Goal: Find specific page/section: Find specific page/section

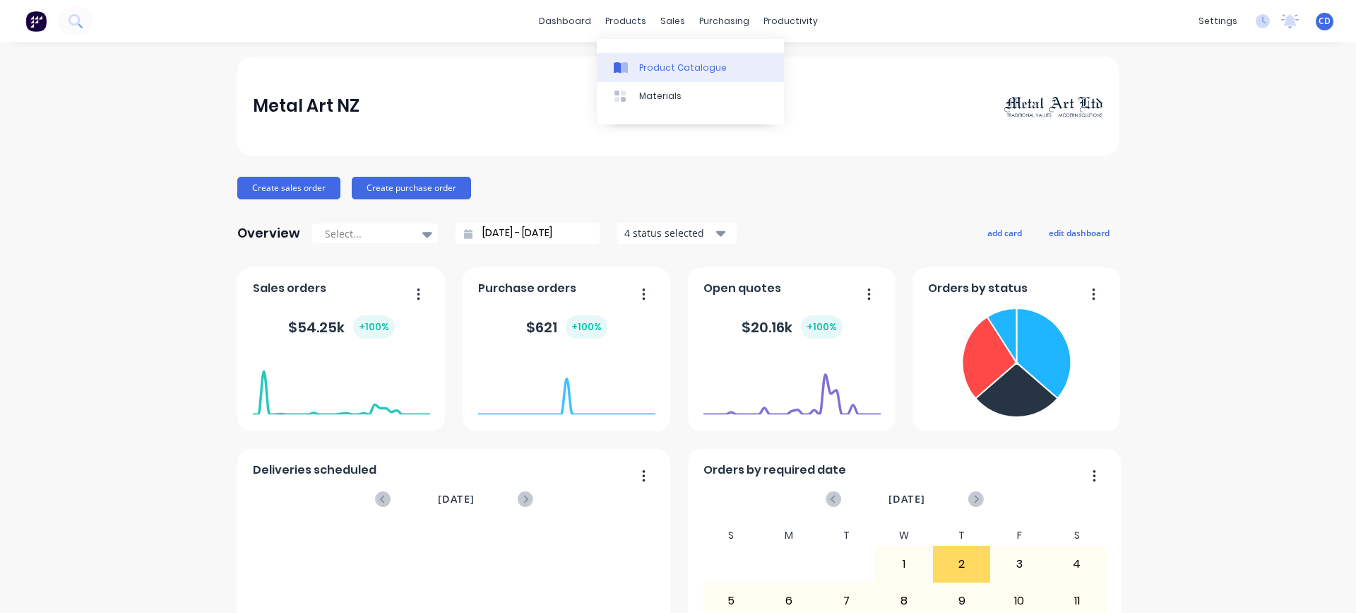
click at [642, 72] on div "Product Catalogue" at bounding box center [683, 67] width 88 height 13
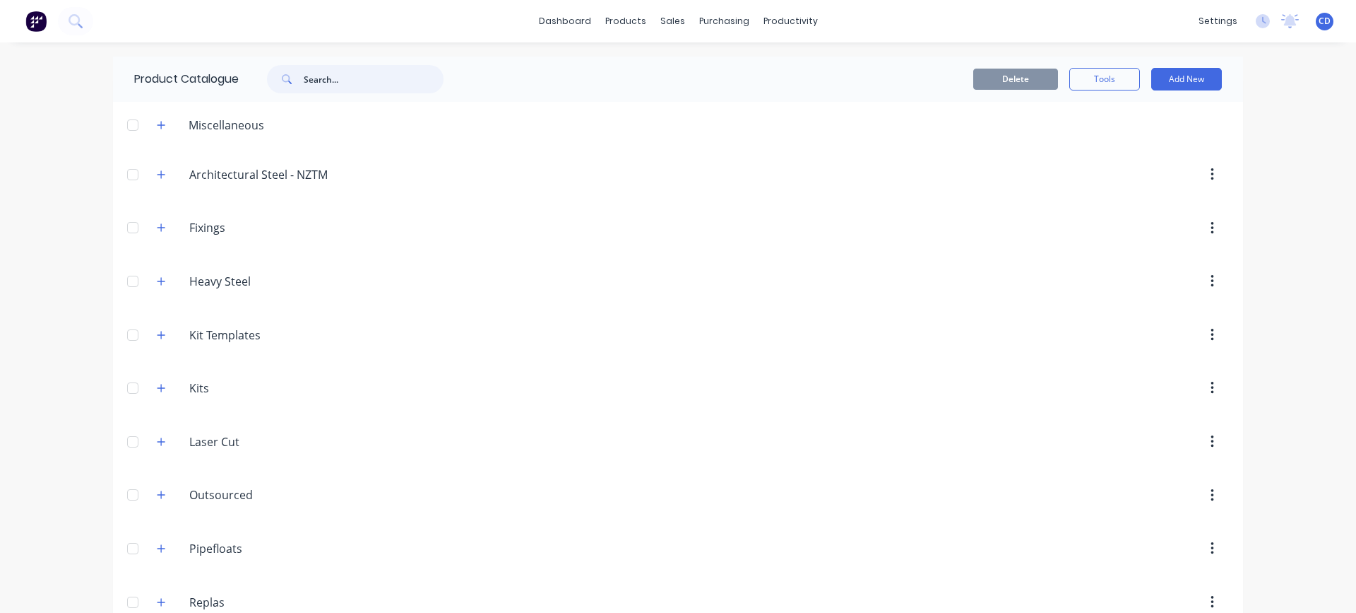
click at [342, 81] on input "text" at bounding box center [374, 79] width 140 height 28
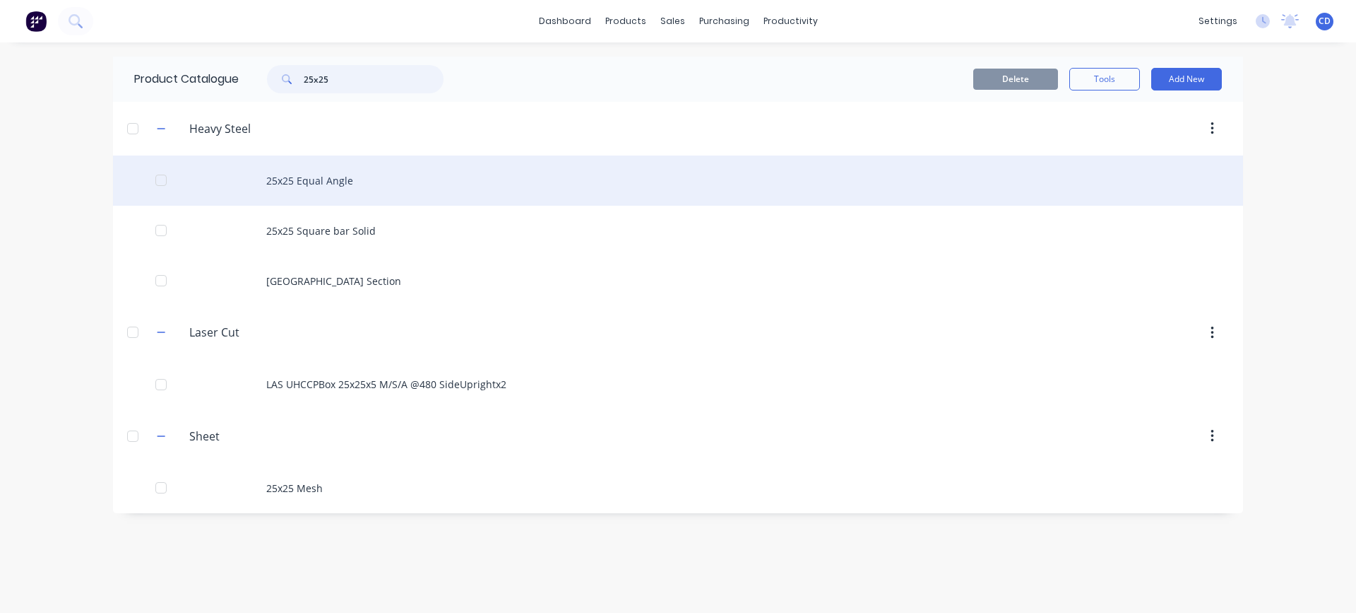
type input "25x25"
click at [316, 187] on div "25x25 Equal Angle" at bounding box center [678, 180] width 1130 height 50
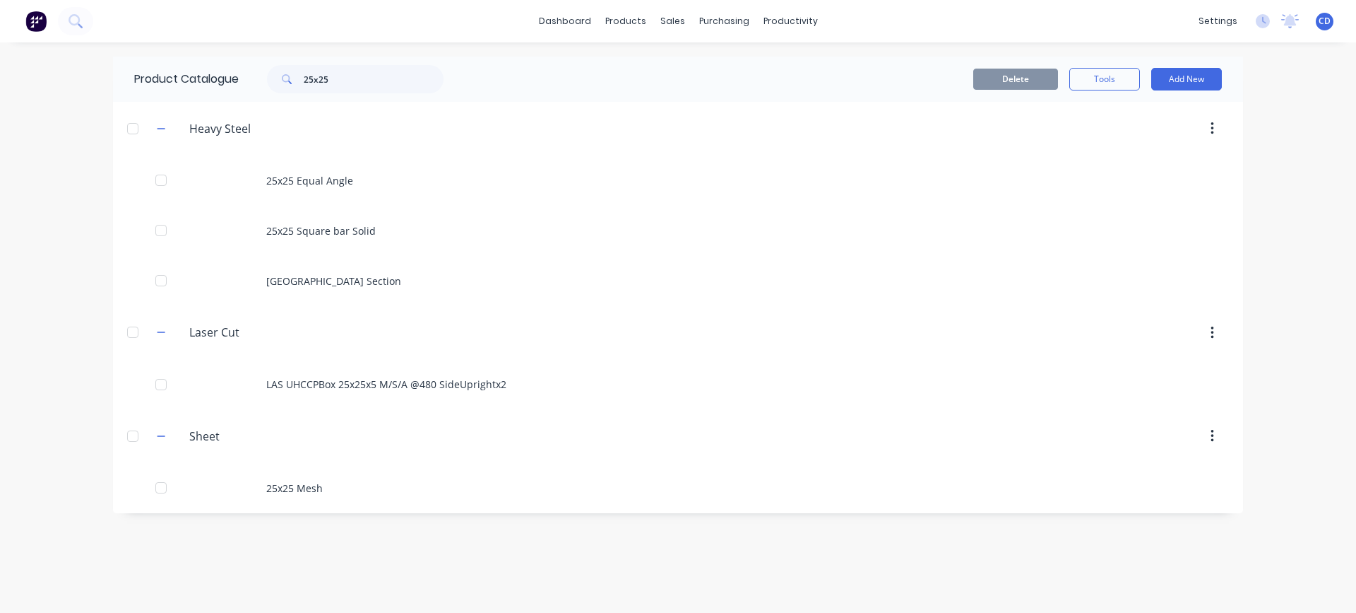
click at [134, 336] on div at bounding box center [133, 332] width 28 height 28
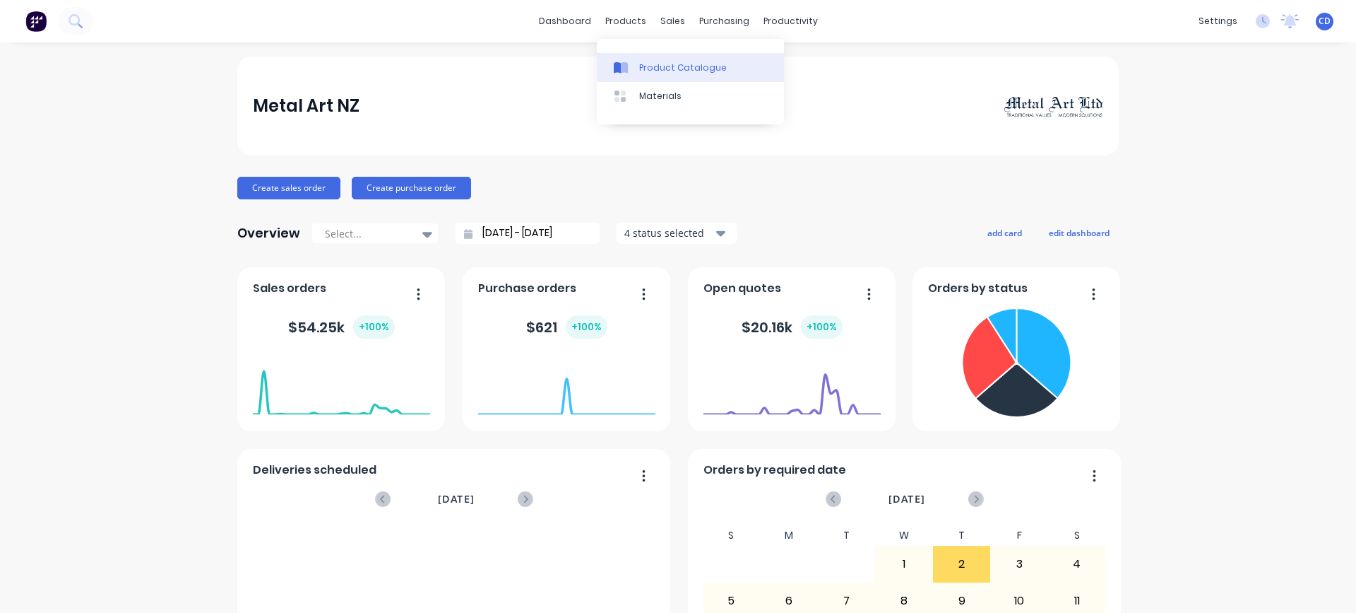
click at [647, 66] on div "Product Catalogue" at bounding box center [683, 67] width 88 height 13
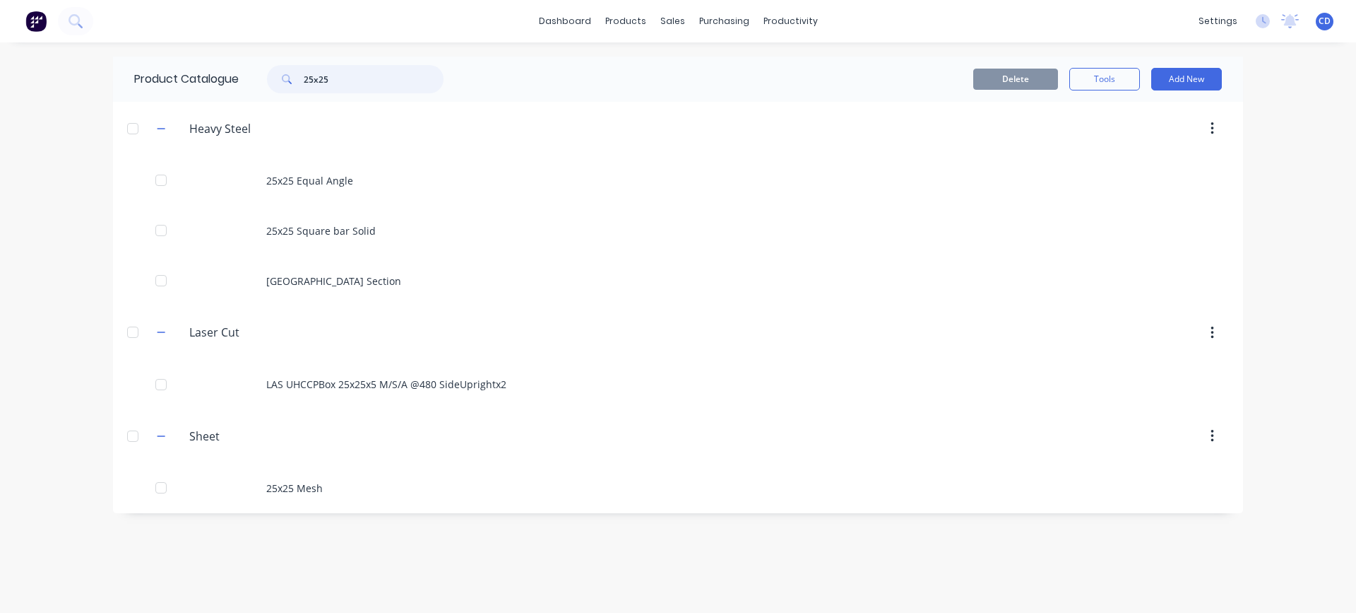
click at [366, 81] on input "25x25" at bounding box center [374, 79] width 140 height 28
type input "2"
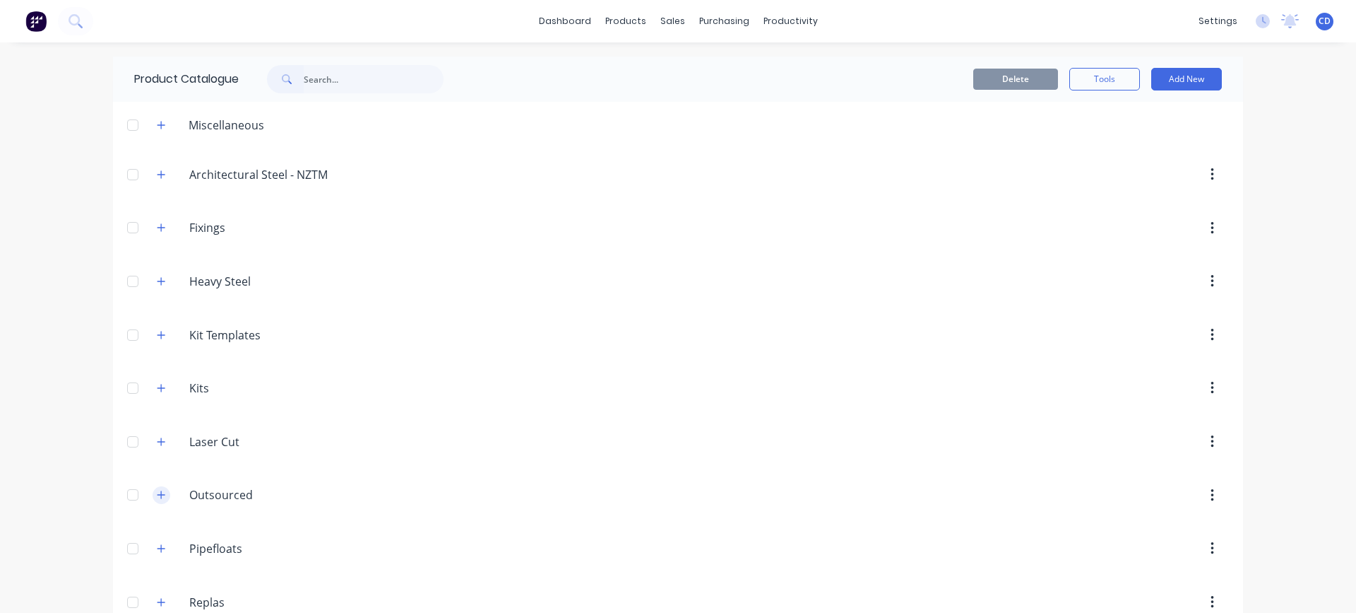
click at [157, 497] on icon "button" at bounding box center [161, 495] width 8 height 10
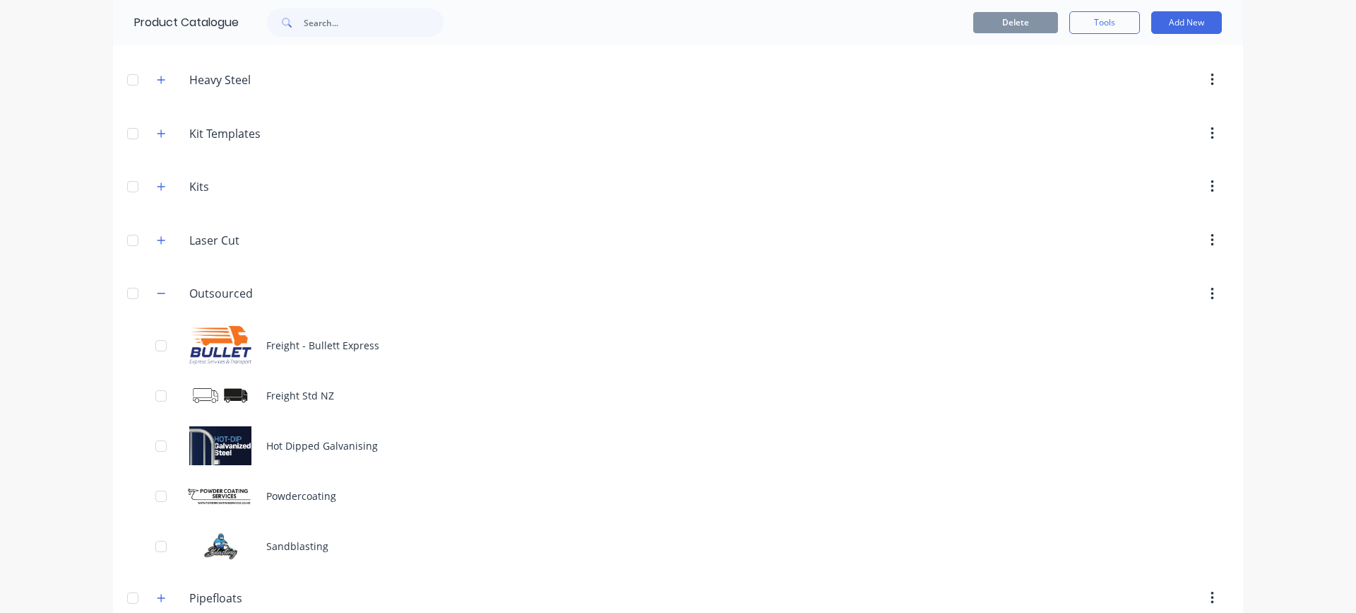
scroll to position [212, 0]
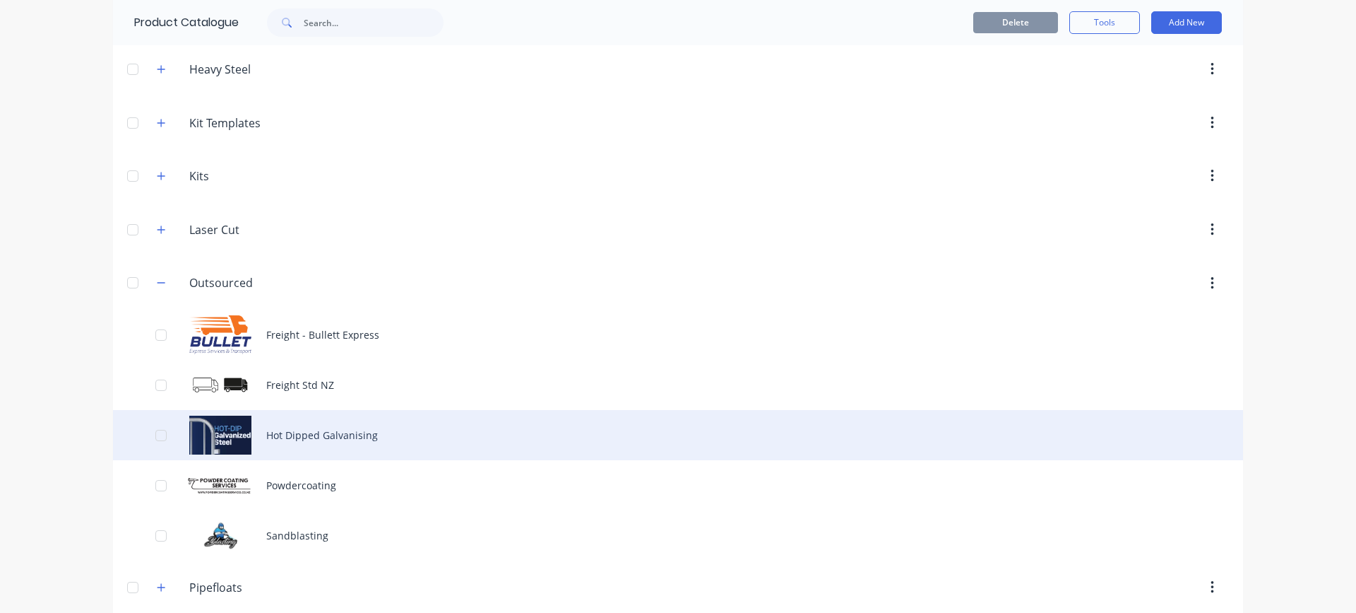
click at [334, 433] on div "Hot Dipped Galvanising" at bounding box center [678, 435] width 1130 height 50
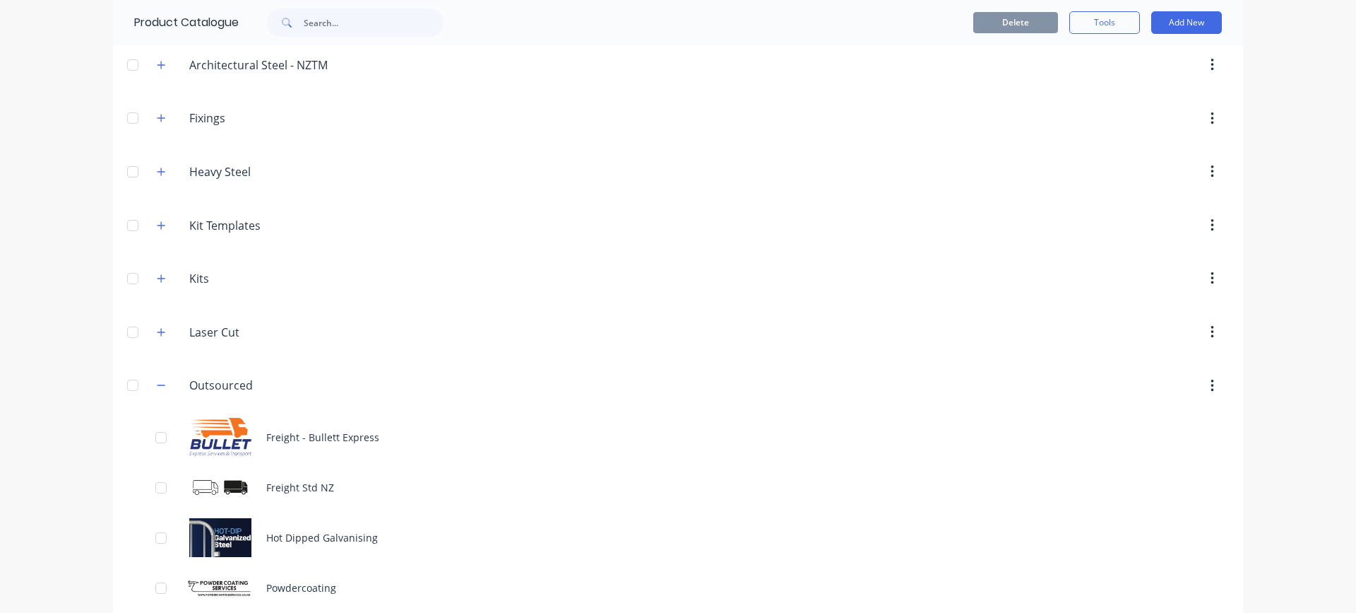
scroll to position [283, 0]
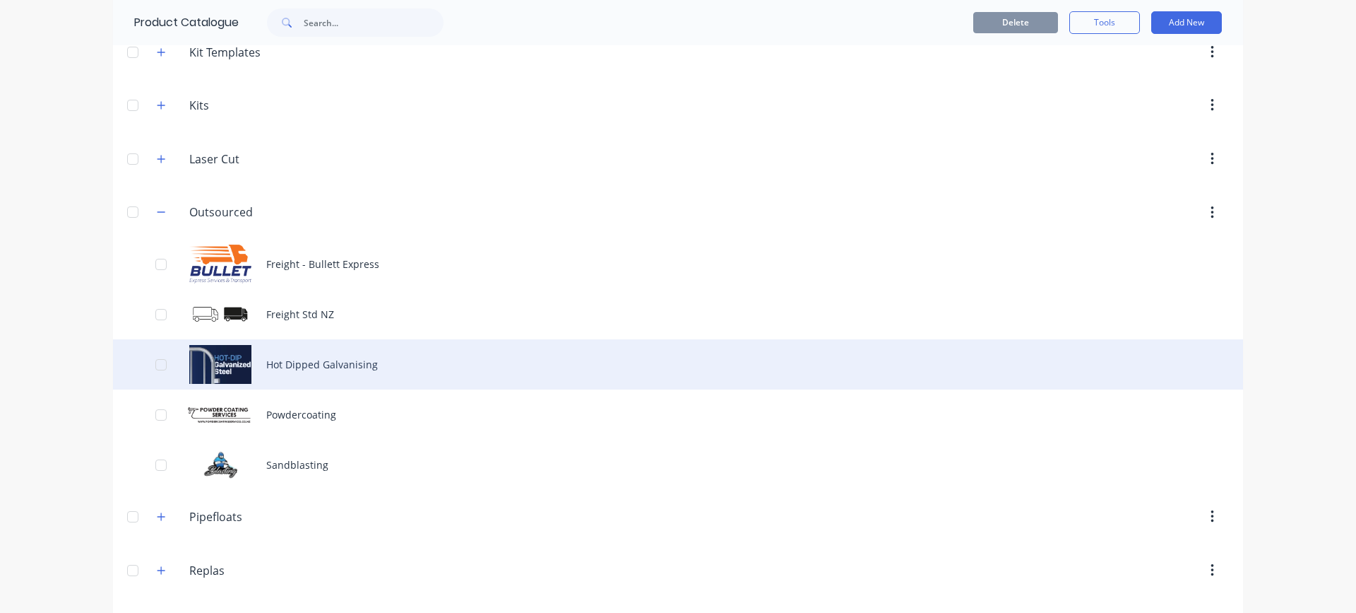
click at [316, 366] on div "Hot Dipped Galvanising" at bounding box center [678, 364] width 1130 height 50
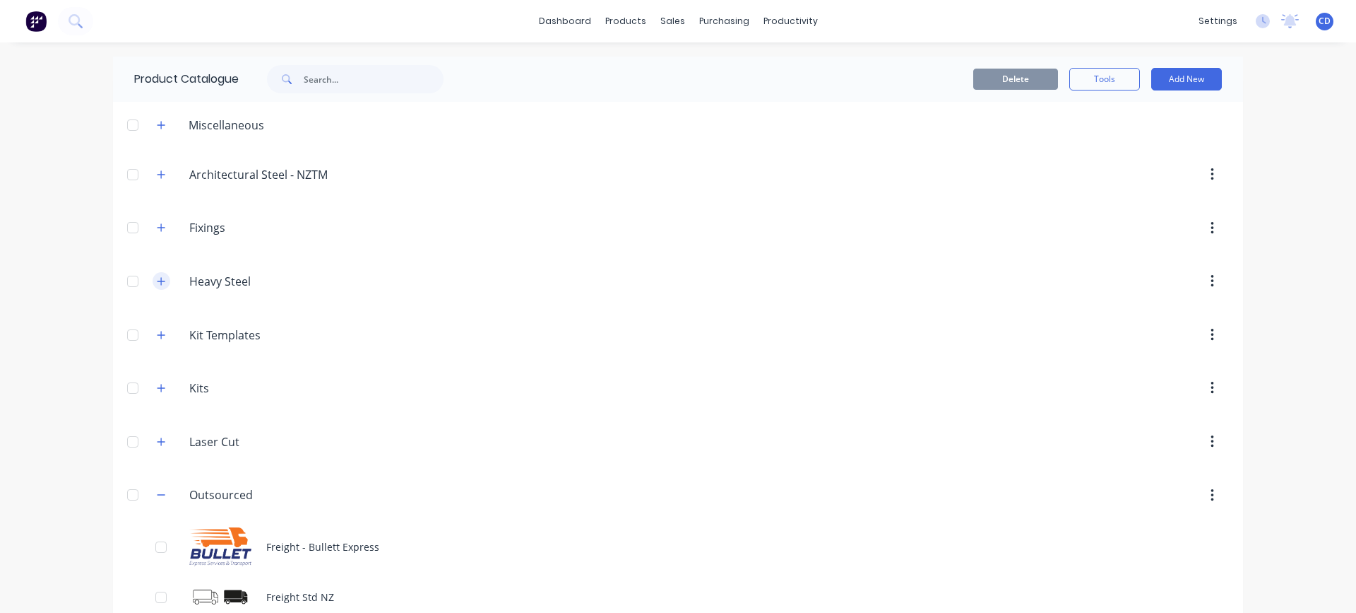
click at [158, 283] on icon "button" at bounding box center [161, 281] width 8 height 10
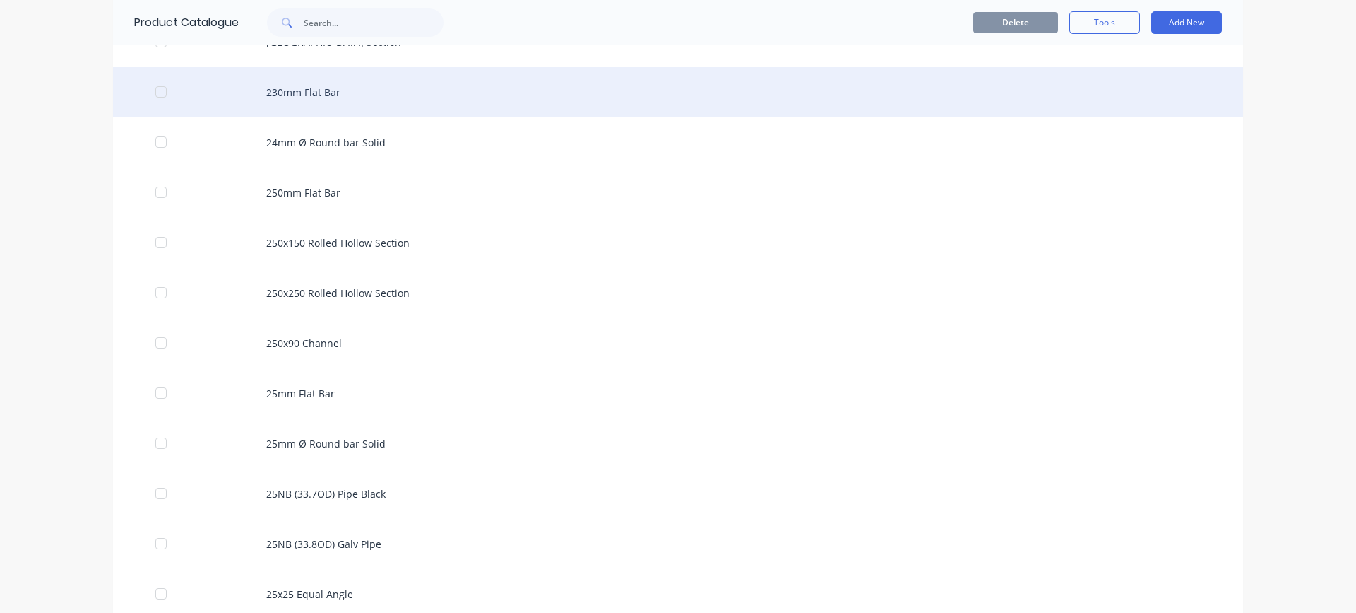
scroll to position [3179, 0]
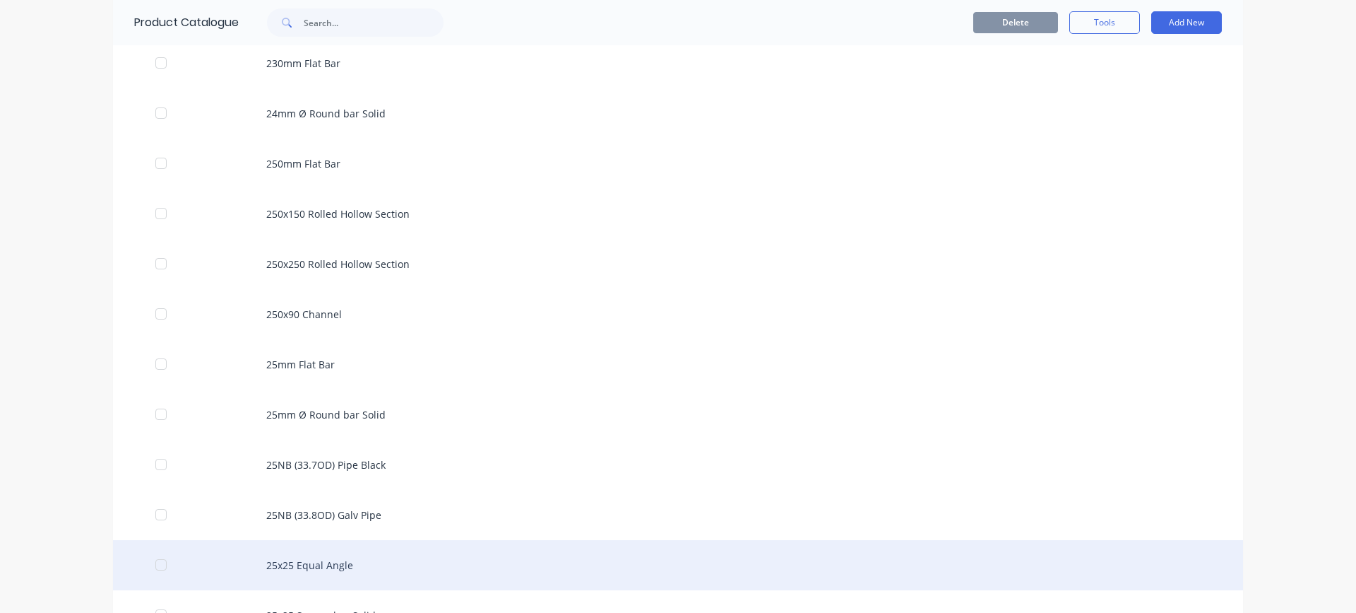
click at [297, 559] on div "25x25 Equal Angle" at bounding box center [678, 565] width 1130 height 50
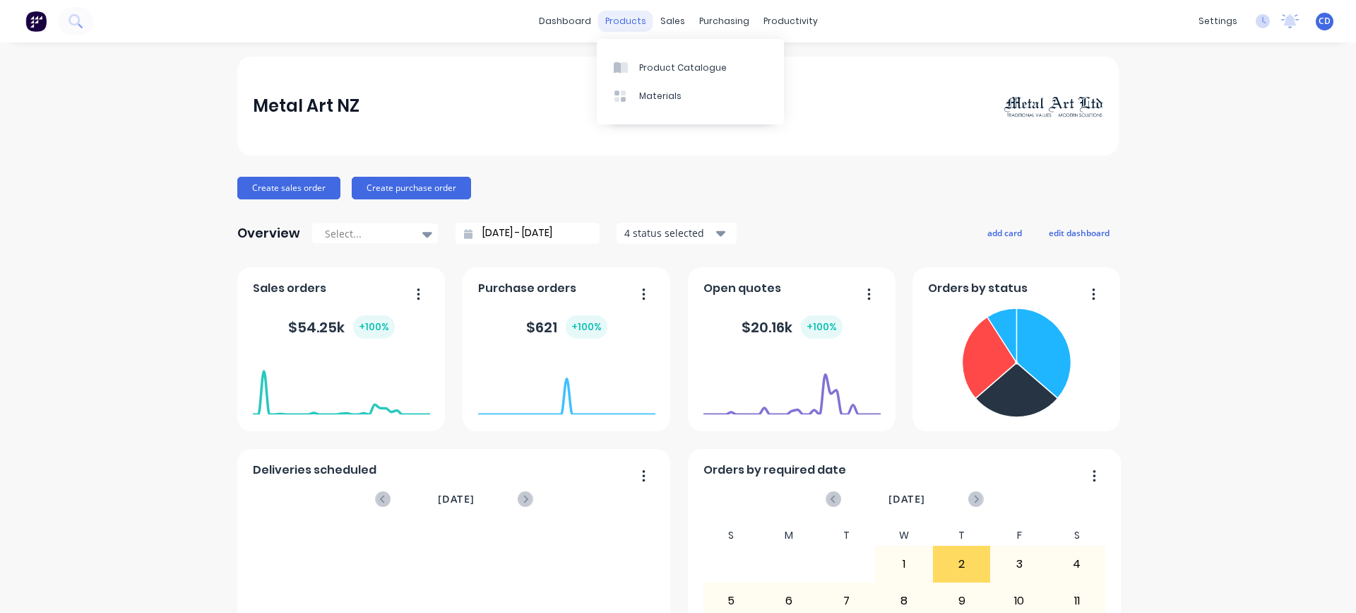
click at [628, 20] on div "products" at bounding box center [625, 21] width 55 height 21
click at [635, 69] on link "Product Catalogue" at bounding box center [690, 67] width 187 height 28
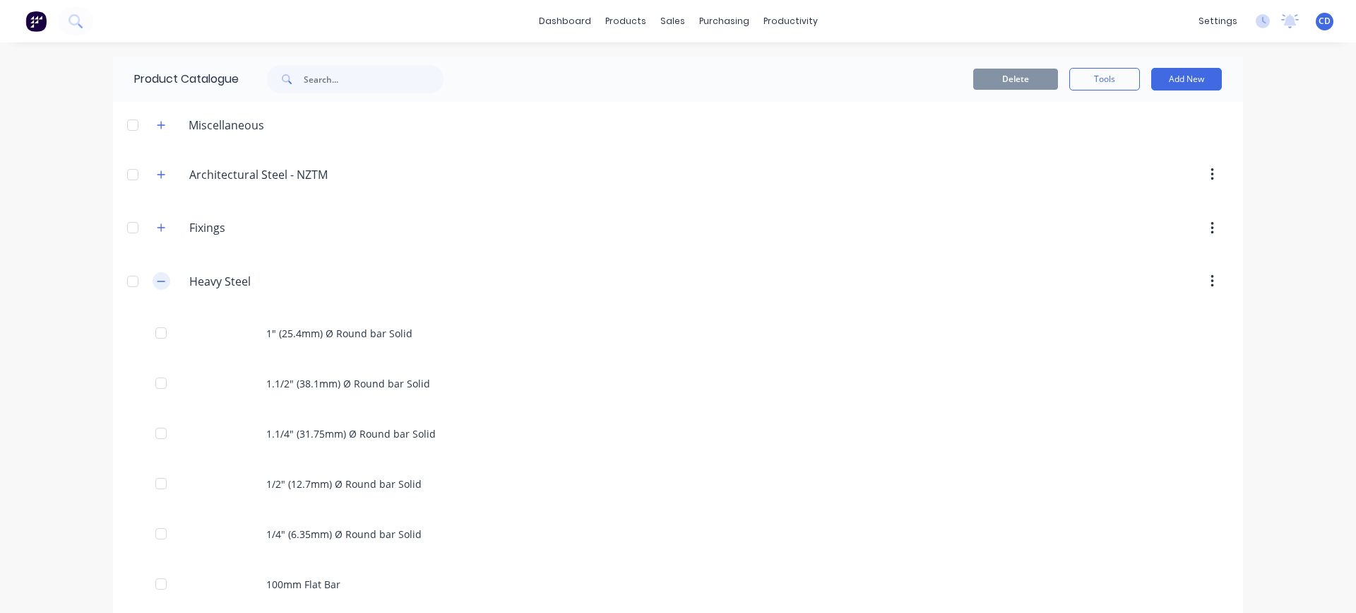
click at [160, 284] on icon "button" at bounding box center [161, 281] width 8 height 10
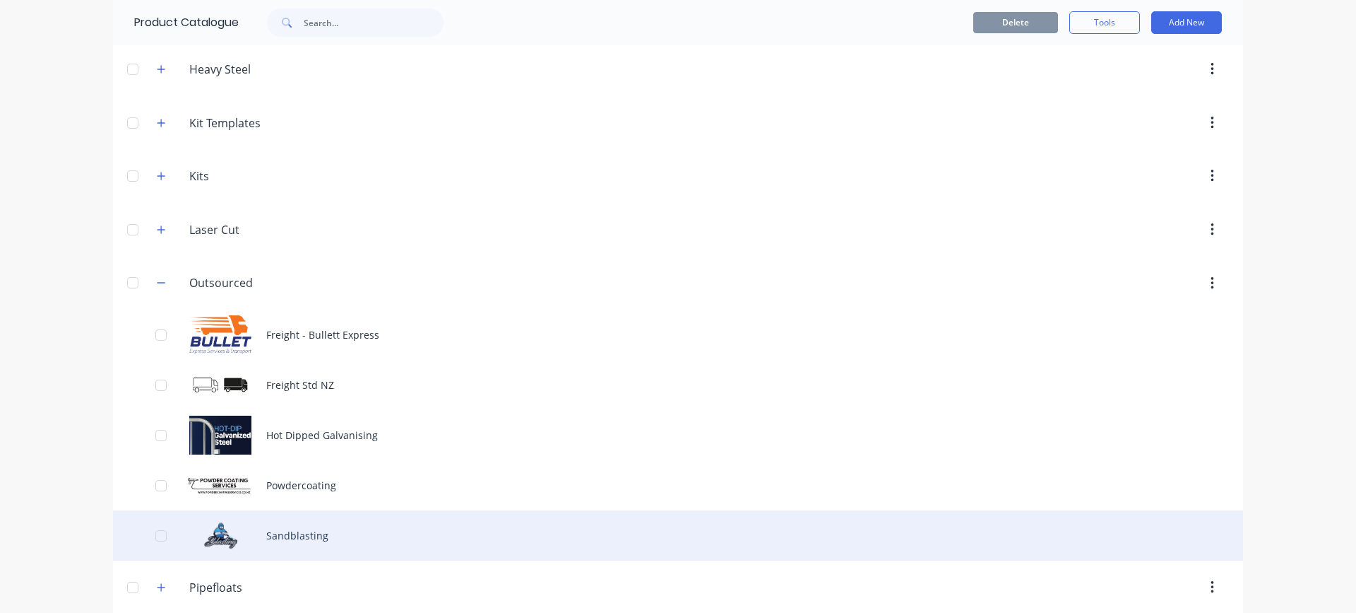
scroll to position [283, 0]
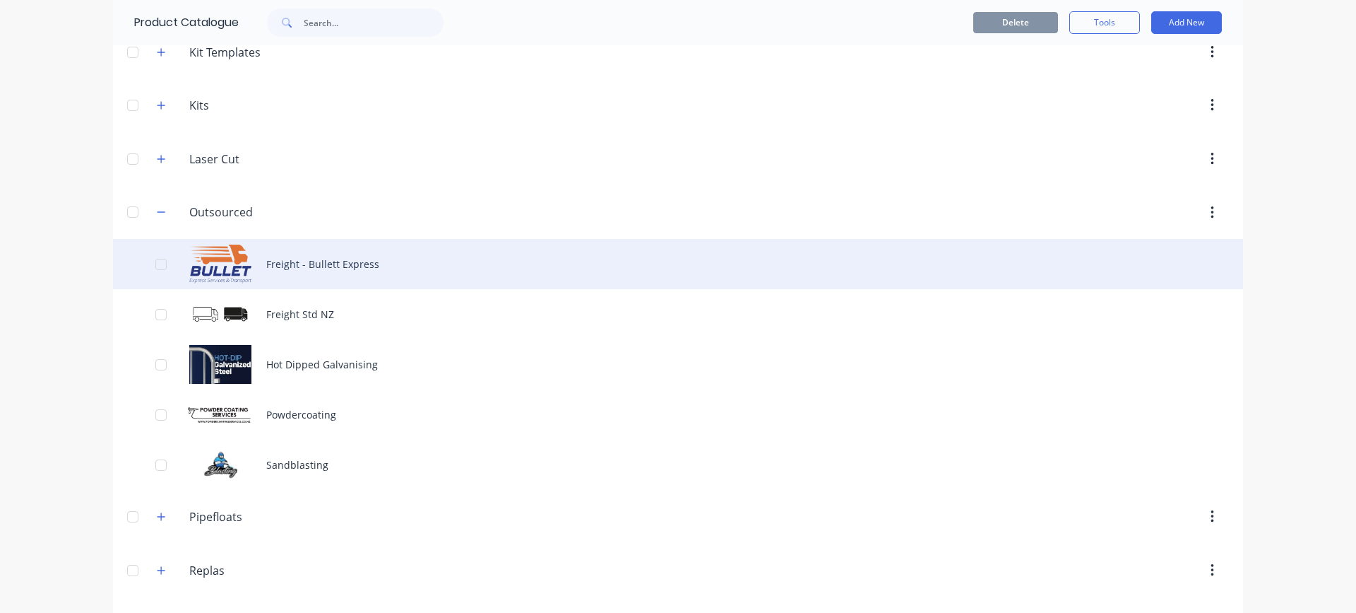
click at [314, 255] on div "Freight - Bullett Express" at bounding box center [678, 264] width 1130 height 50
